Goal: Information Seeking & Learning: Find specific fact

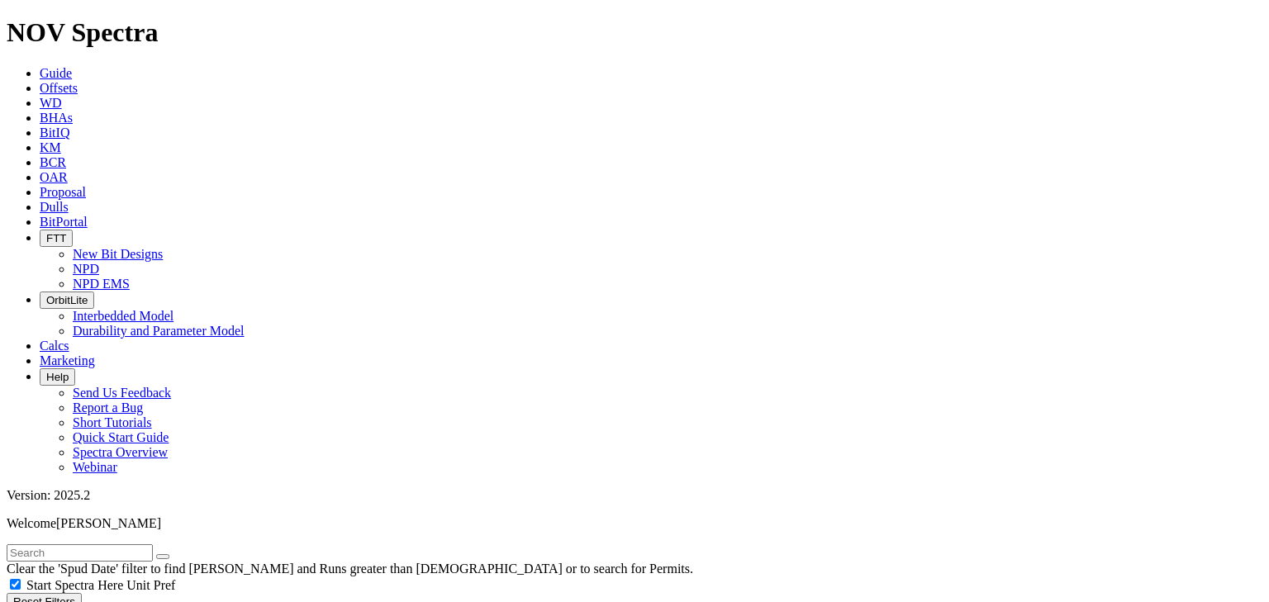
click at [73, 230] on button "FTT" at bounding box center [56, 238] width 33 height 17
click at [99, 262] on link "NPD" at bounding box center [86, 269] width 26 height 14
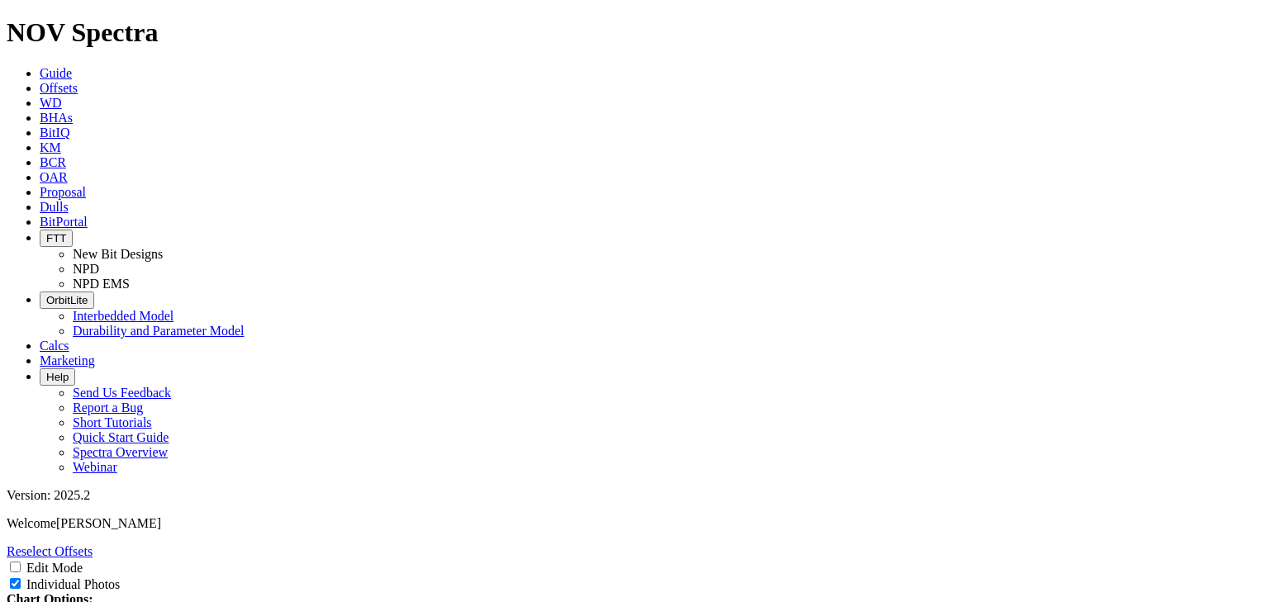
select select "New Bit Design"
select select "Other"
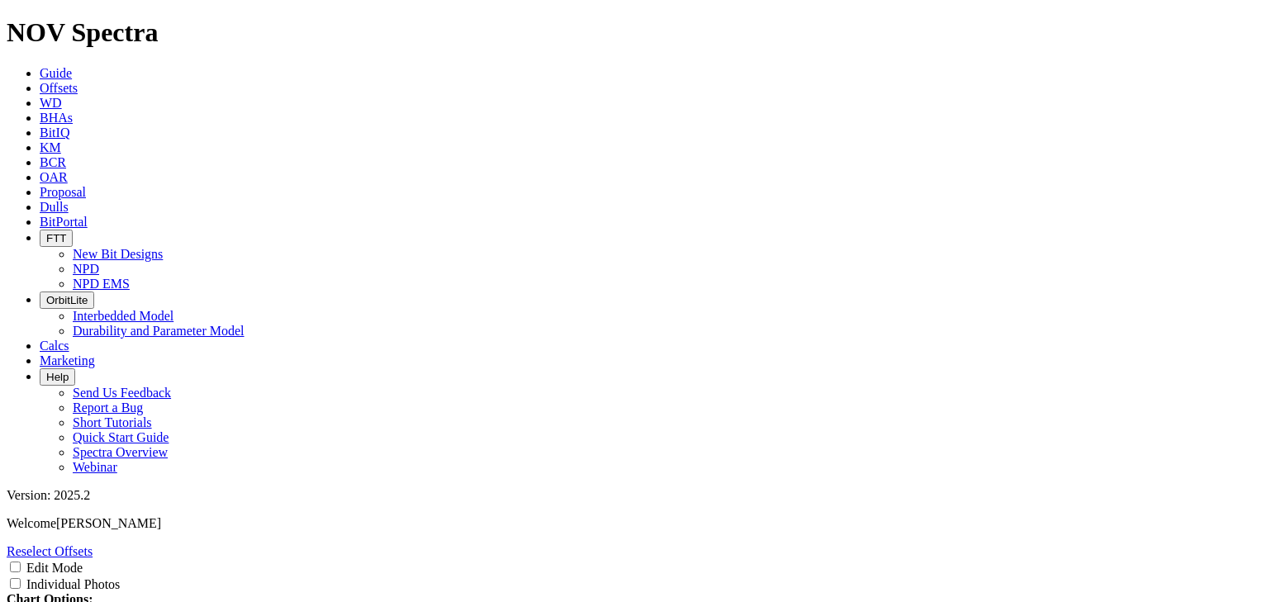
select select "string:https://spectra.nov.com/api/dull-photos/23995.A319493.20250717.BladePhot…"
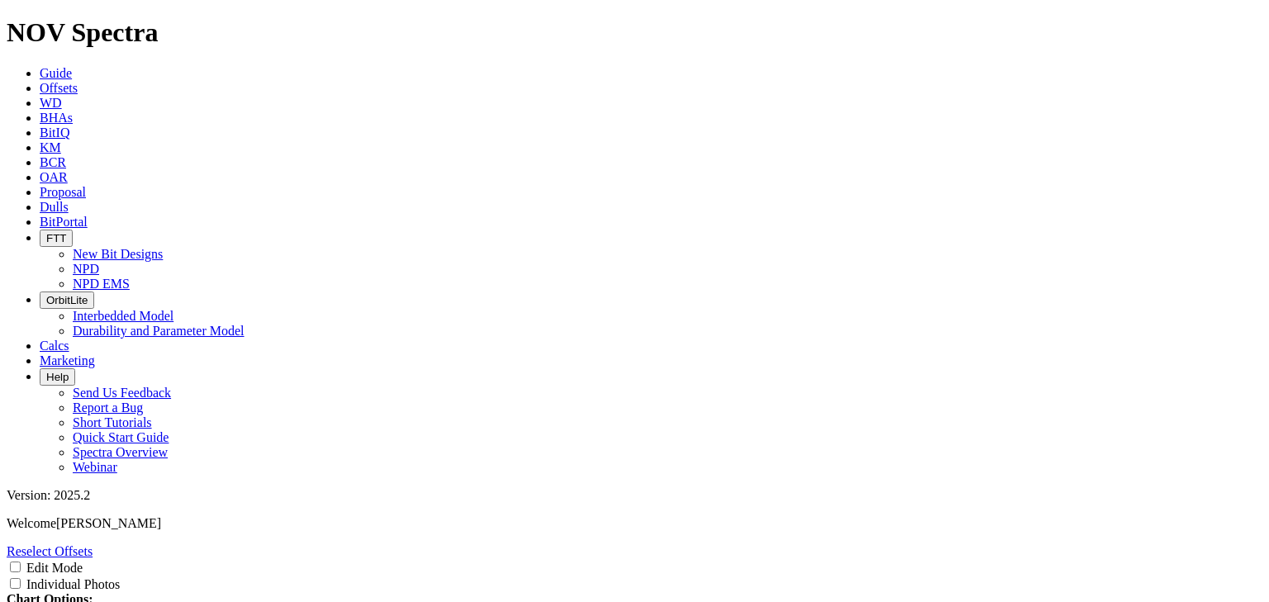
drag, startPoint x: 569, startPoint y: 301, endPoint x: 1021, endPoint y: 323, distance: 452.3
click at [69, 200] on span "Dulls" at bounding box center [54, 207] width 29 height 14
click at [922, 548] on div "Dull Photos Want to upload Dull Photos directly from your iPhone or Android? Cl…" at bounding box center [634, 592] width 1255 height 88
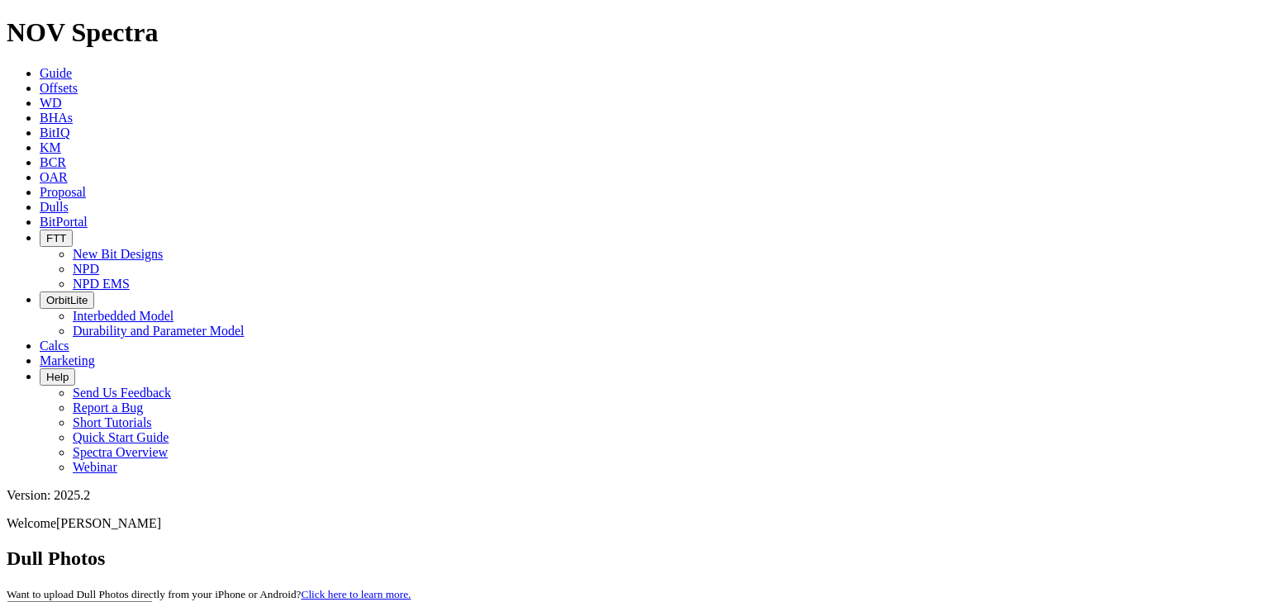
click at [153, 601] on input "text" at bounding box center [80, 609] width 146 height 17
click at [156, 601] on button "submit" at bounding box center [162, 613] width 13 height 5
click at [153, 601] on input "a319493" at bounding box center [80, 609] width 146 height 17
type input "a319323"
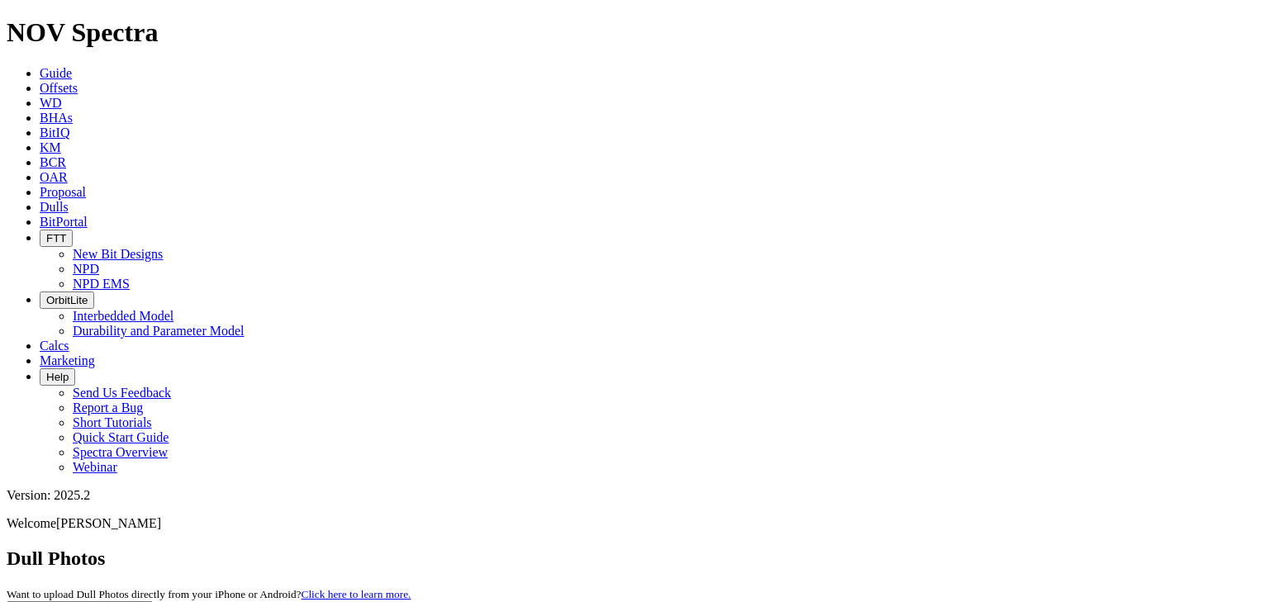
click at [156, 601] on button "submit" at bounding box center [162, 613] width 13 height 5
select select "New Bit Design"
